Goal: Check status: Check status

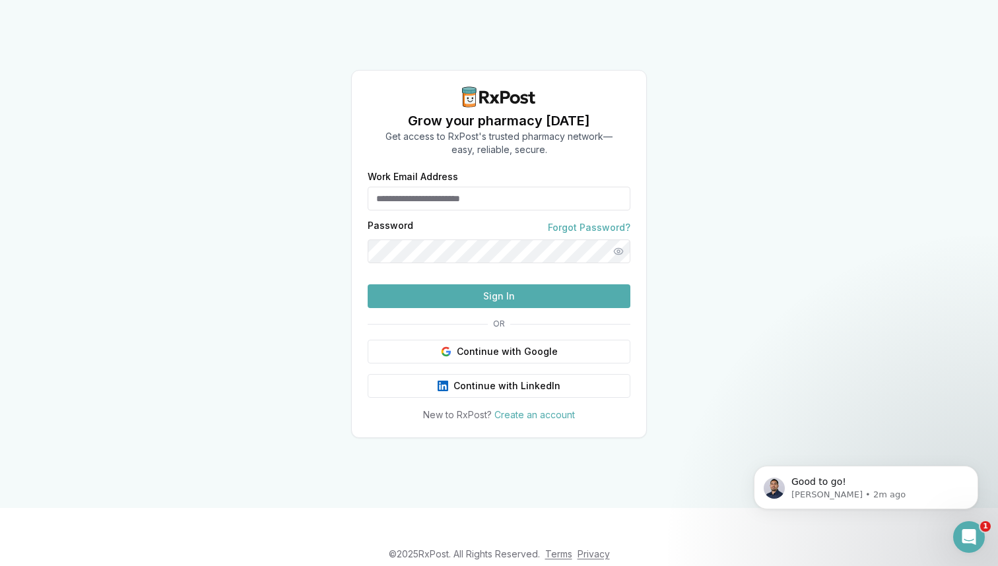
type input "**********"
click at [462, 333] on div "**********" at bounding box center [499, 297] width 294 height 250
click at [462, 308] on button "Sign In" at bounding box center [499, 297] width 263 height 24
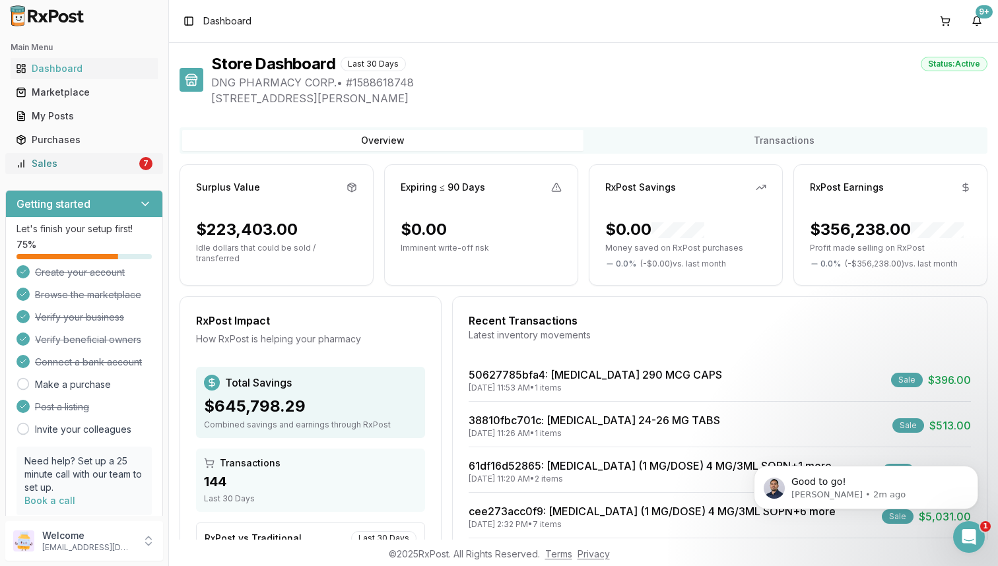
click at [106, 168] on div "Sales" at bounding box center [76, 163] width 121 height 13
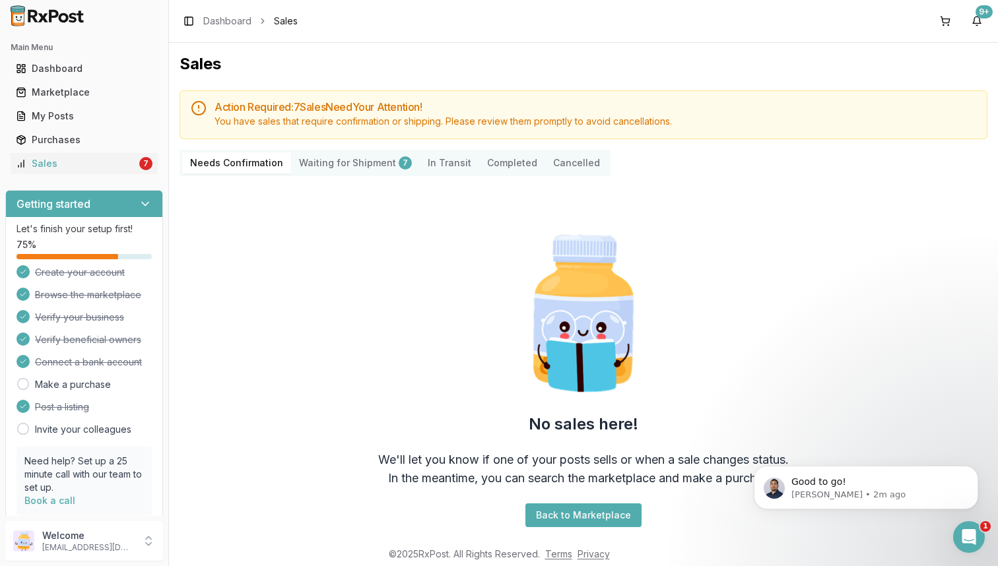
click at [378, 157] on Shipment "Waiting for Shipment 7" at bounding box center [355, 162] width 129 height 21
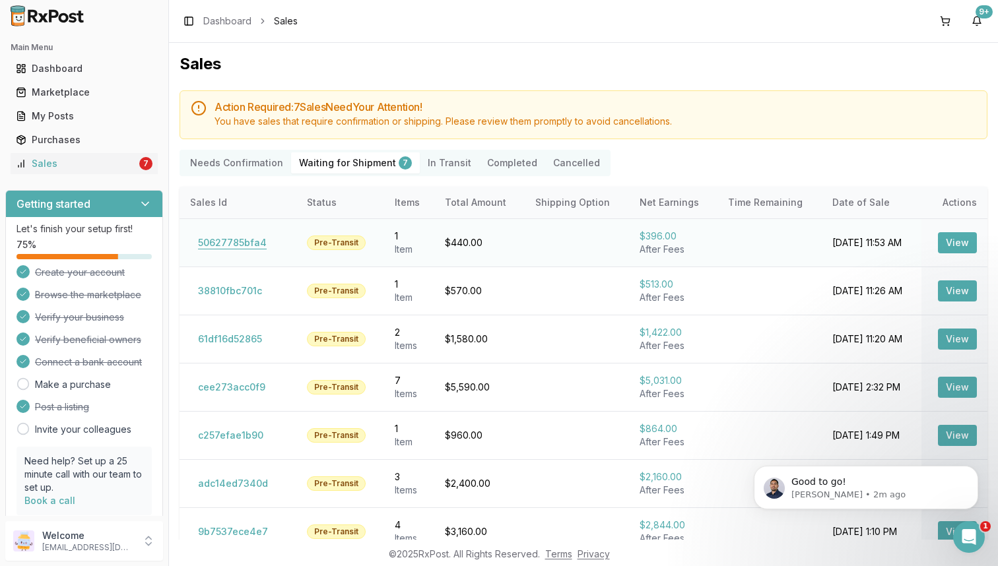
click at [224, 247] on button "50627785bfa4" at bounding box center [232, 242] width 84 height 21
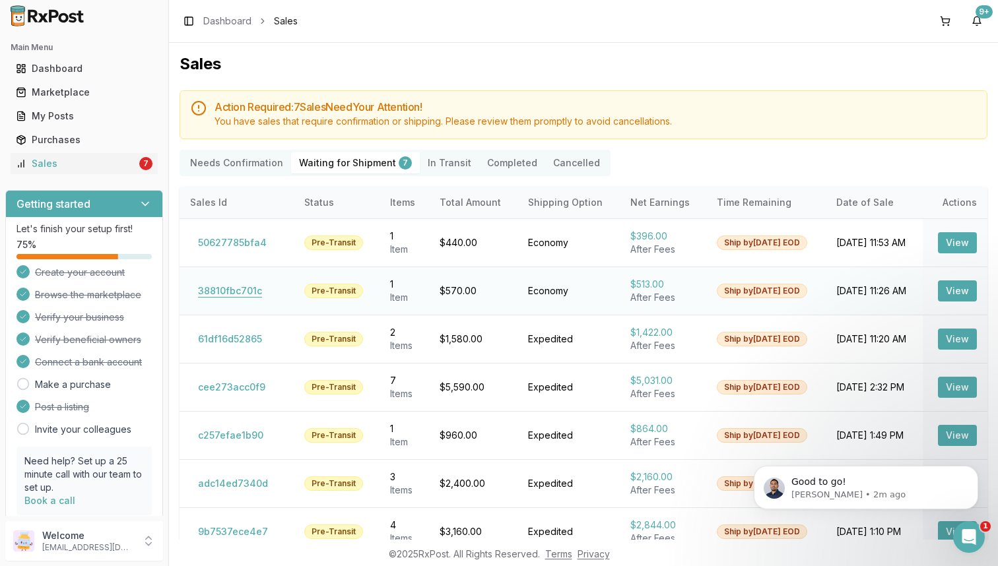
click at [240, 292] on button "38810fbc701c" at bounding box center [230, 291] width 80 height 21
click at [246, 335] on button "61df16d52865" at bounding box center [230, 339] width 80 height 21
click at [250, 388] on button "cee273acc0f9" at bounding box center [231, 387] width 83 height 21
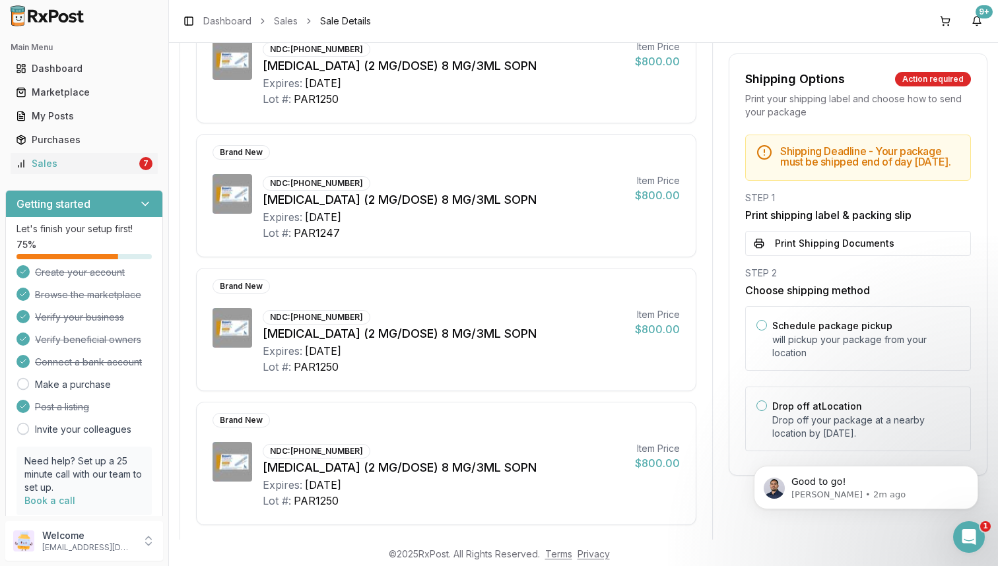
scroll to position [81, 0]
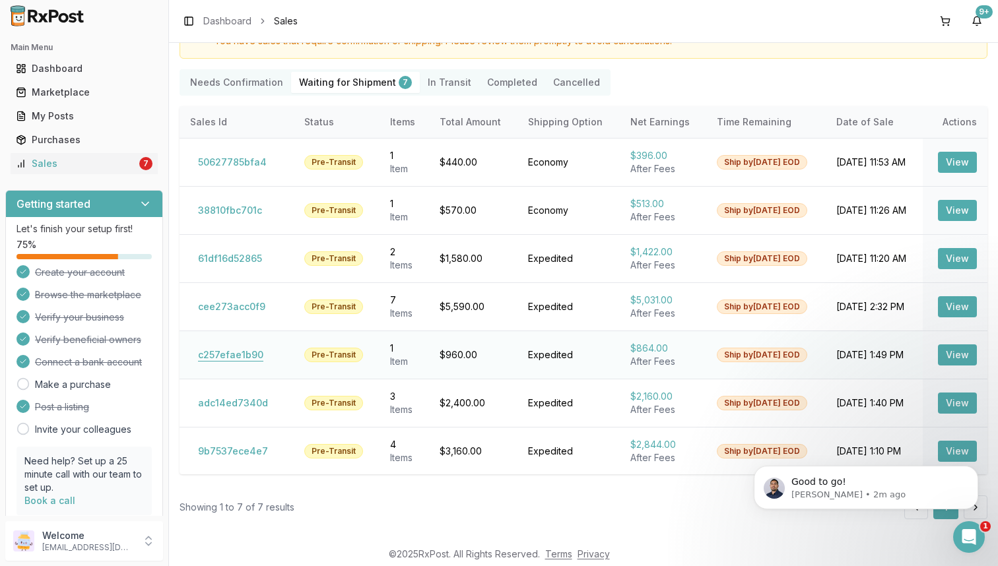
click at [244, 358] on button "c257efae1b90" at bounding box center [230, 355] width 81 height 21
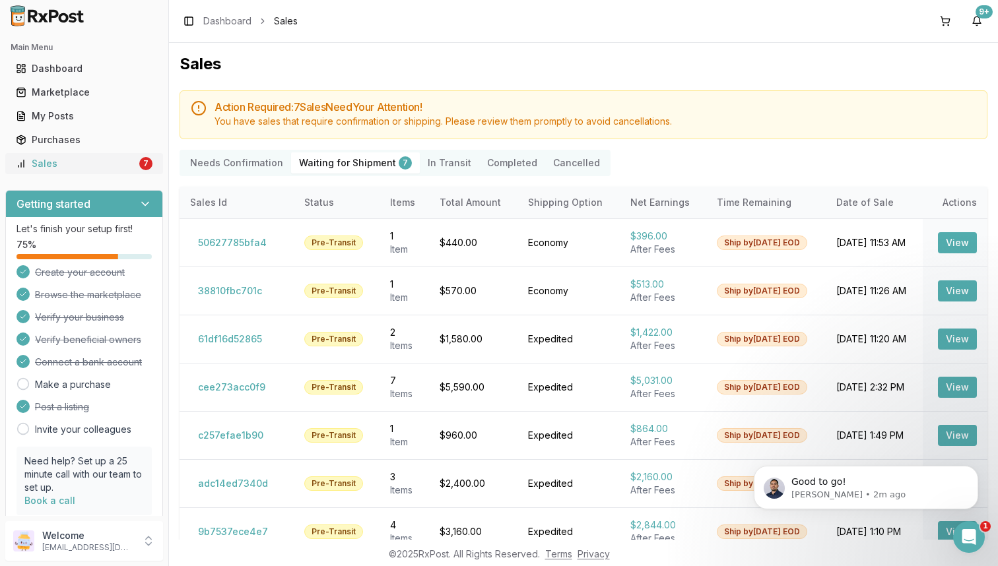
click at [126, 164] on div "Sales" at bounding box center [76, 163] width 121 height 13
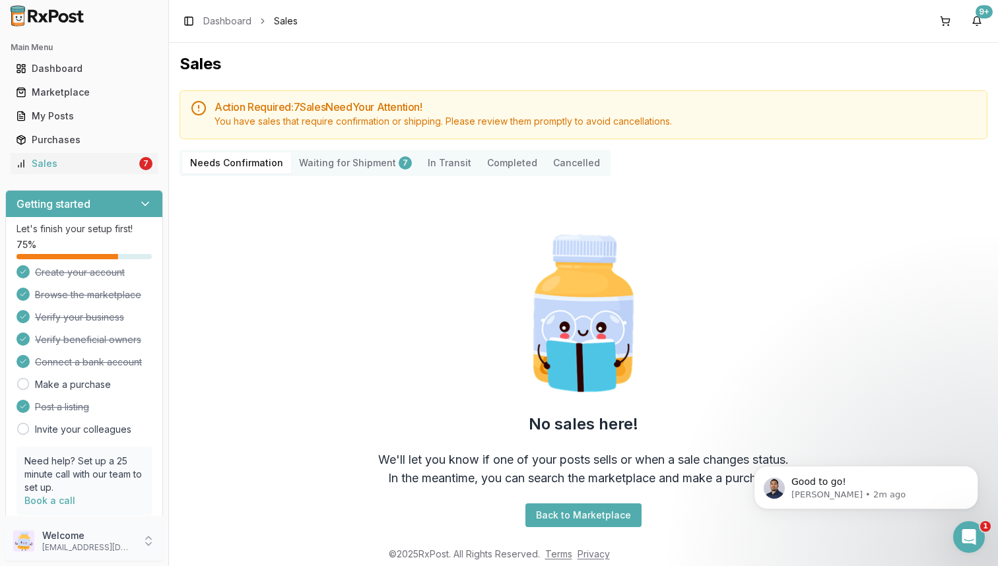
click at [77, 544] on p "[EMAIL_ADDRESS][DOMAIN_NAME]" at bounding box center [88, 548] width 92 height 11
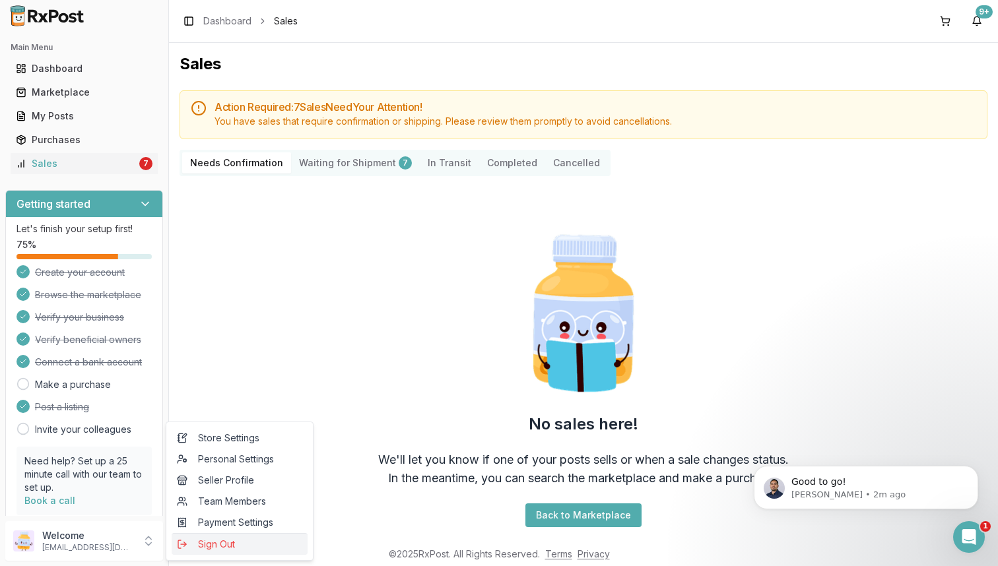
click at [214, 547] on span "Sign Out" at bounding box center [239, 544] width 125 height 13
